Goal: Information Seeking & Learning: Learn about a topic

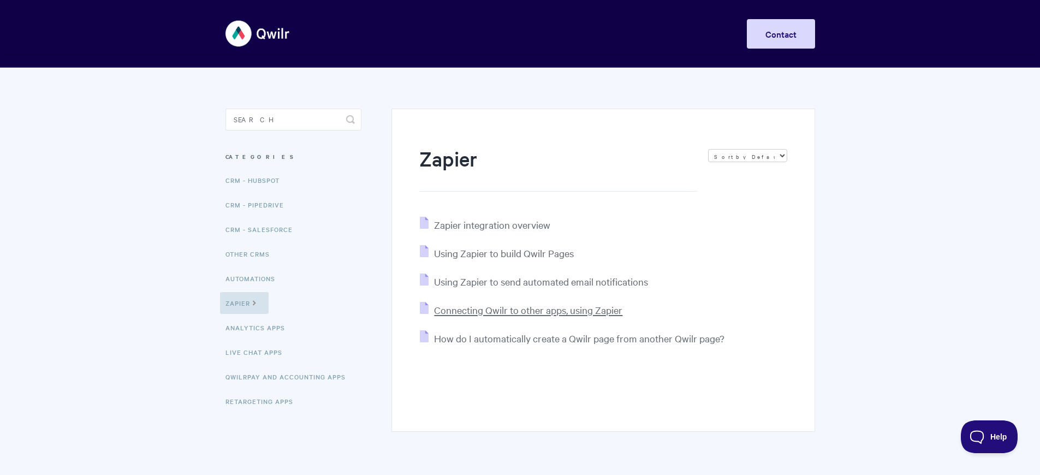
click at [530, 316] on span "Connecting Qwilr to other apps, using Zapier" at bounding box center [528, 310] width 188 height 13
click at [258, 339] on link "Analytics Apps" at bounding box center [256, 328] width 73 height 22
click at [530, 316] on span "Connecting Qwilr to other apps, using Zapier" at bounding box center [528, 310] width 188 height 13
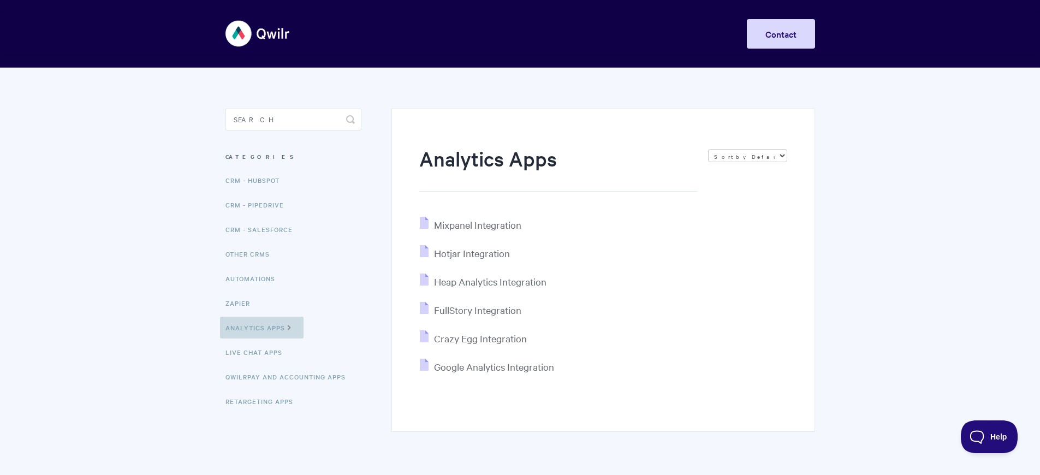
click at [262, 339] on link "Analytics Apps" at bounding box center [262, 328] width 84 height 22
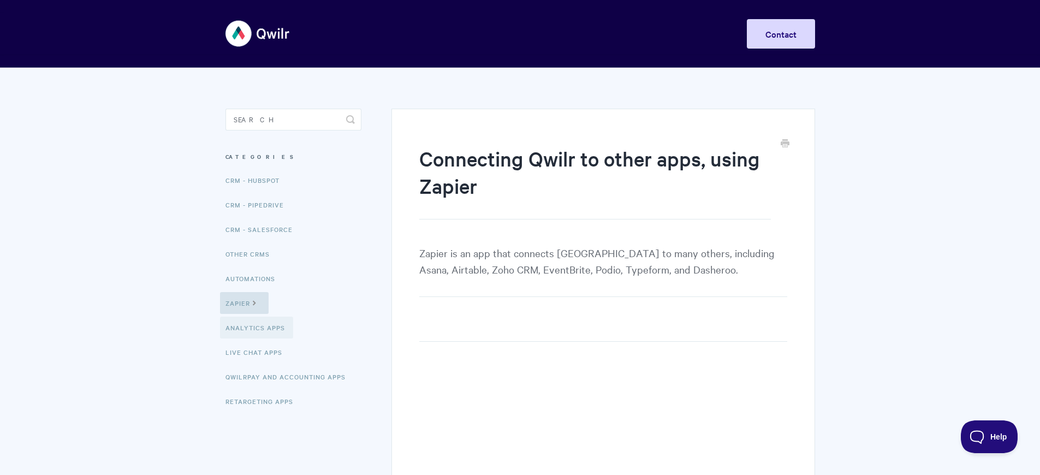
click at [258, 339] on link "Analytics Apps" at bounding box center [256, 328] width 73 height 22
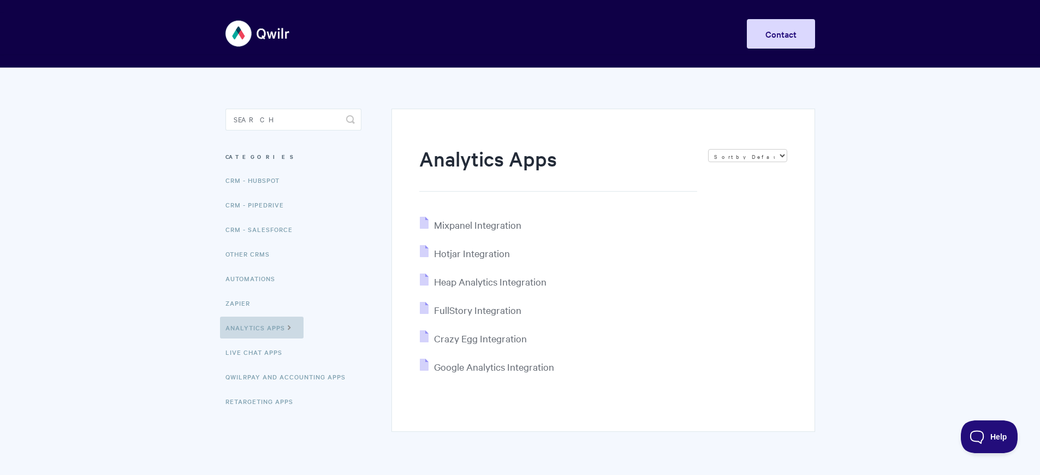
click at [262, 339] on link "Analytics Apps" at bounding box center [262, 328] width 84 height 22
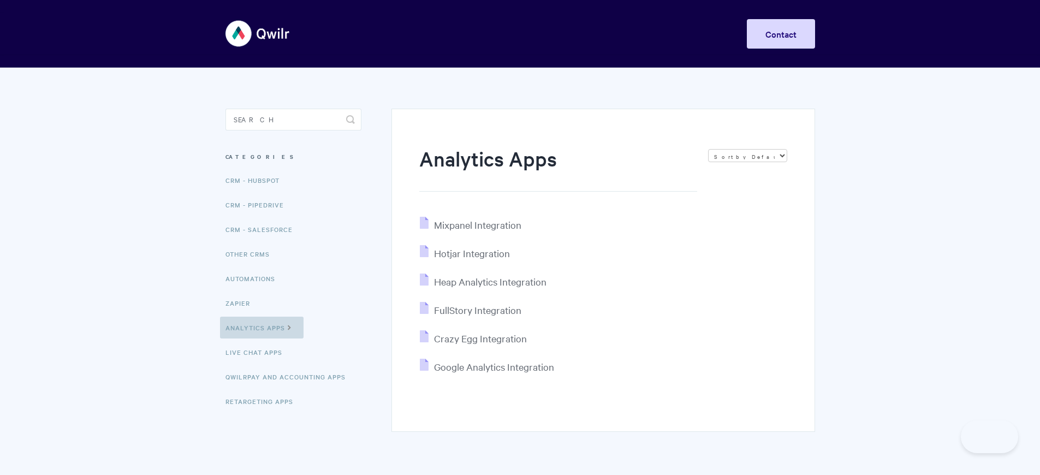
click at [262, 339] on link "Analytics Apps" at bounding box center [262, 328] width 84 height 22
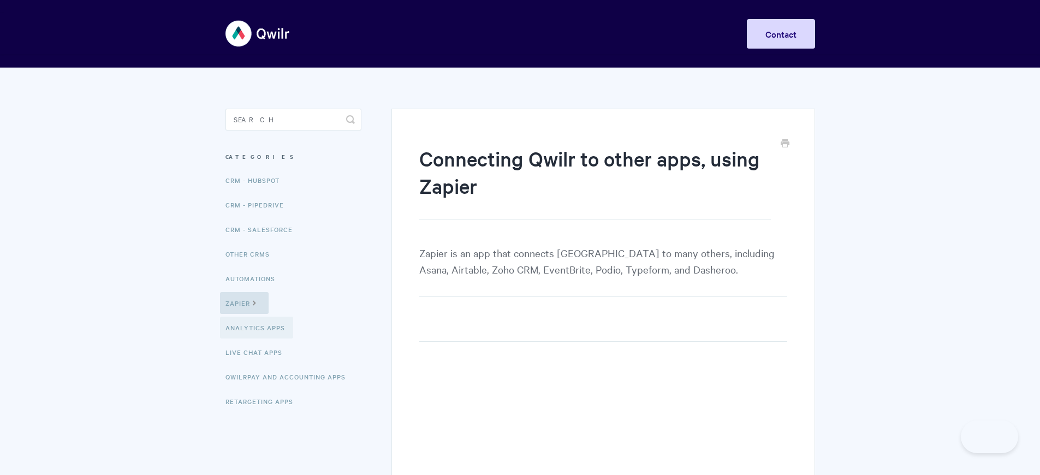
click at [258, 339] on link "Analytics Apps" at bounding box center [256, 328] width 73 height 22
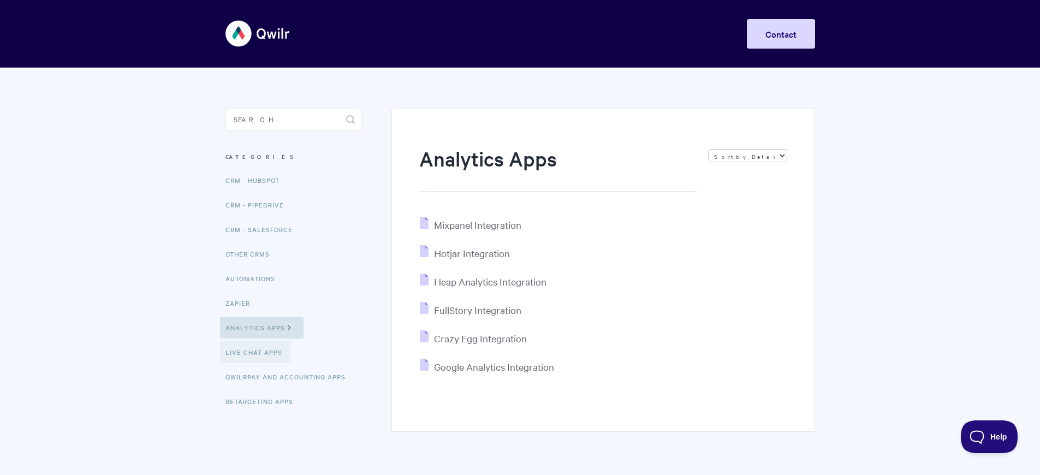
click at [257, 363] on link "Live Chat Apps" at bounding box center [255, 352] width 70 height 22
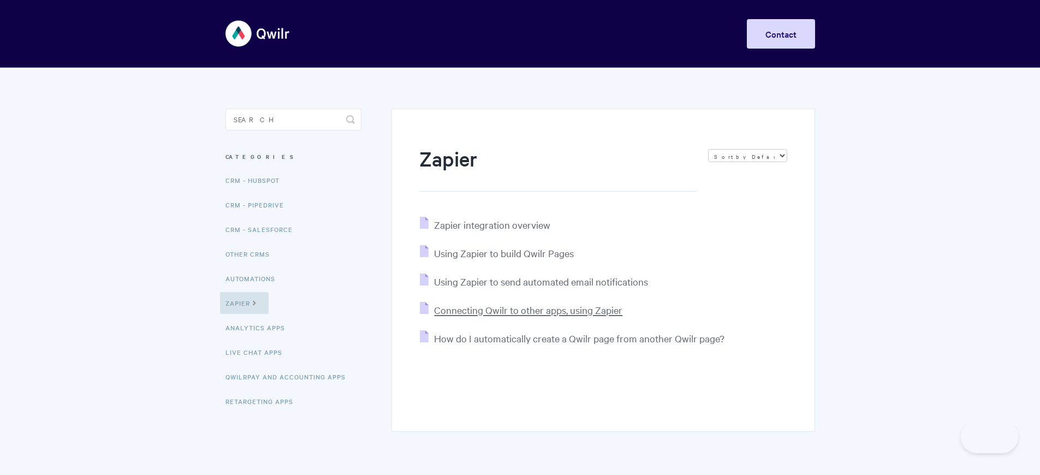
click at [530, 316] on span "Connecting Qwilr to other apps, using Zapier" at bounding box center [528, 310] width 188 height 13
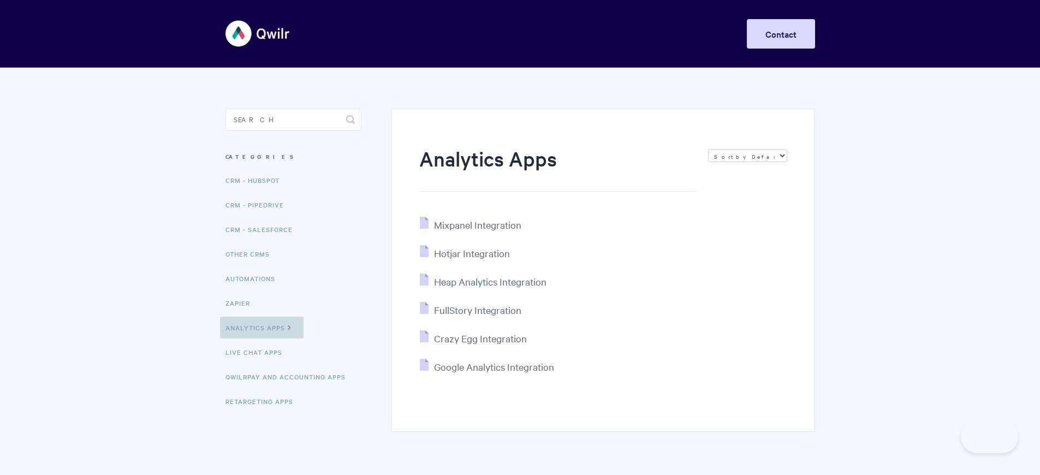
click at [262, 339] on link "Analytics Apps" at bounding box center [262, 328] width 84 height 22
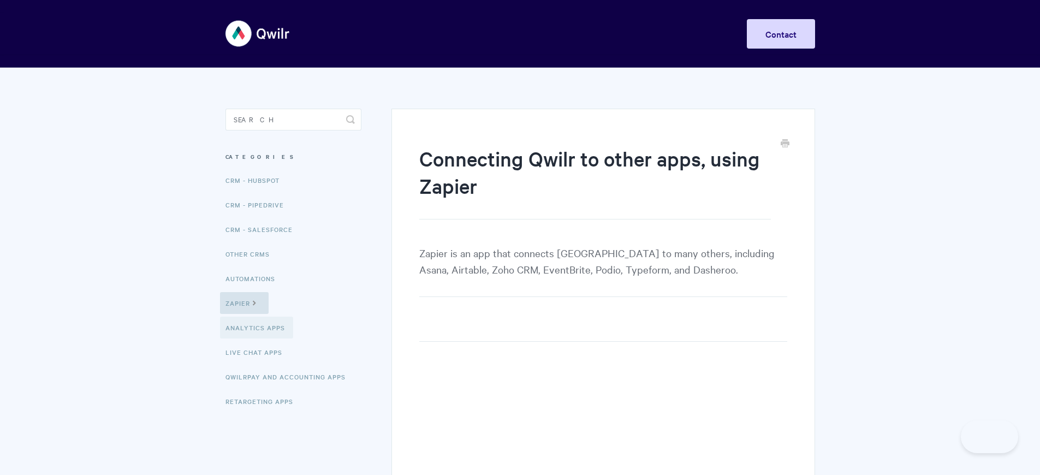
click at [258, 339] on link "Analytics Apps" at bounding box center [256, 328] width 73 height 22
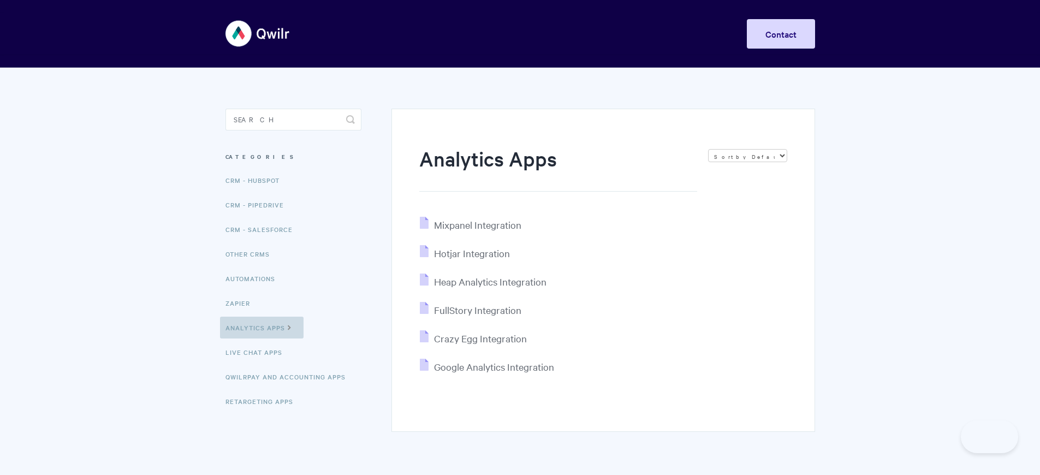
click at [262, 339] on link "Analytics Apps" at bounding box center [262, 328] width 84 height 22
click at [257, 363] on link "Live Chat Apps" at bounding box center [255, 352] width 70 height 22
